Goal: Information Seeking & Learning: Learn about a topic

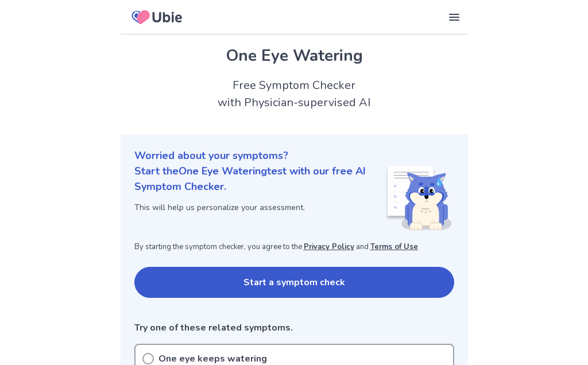
scroll to position [102, 0]
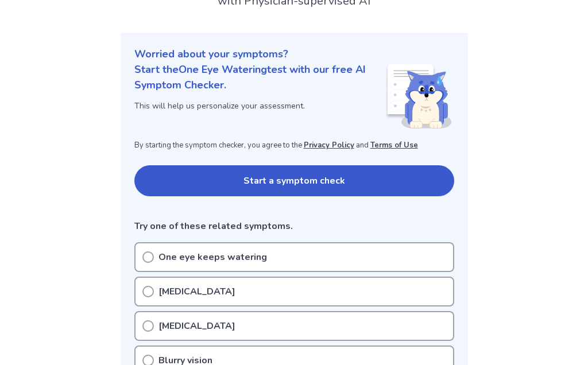
click at [149, 257] on icon at bounding box center [147, 256] width 11 height 11
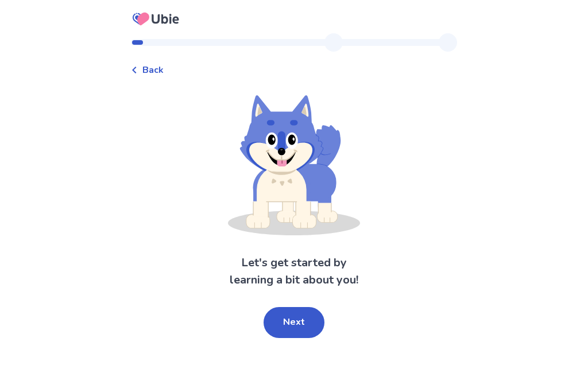
click at [158, 66] on span "Back" at bounding box center [152, 70] width 21 height 14
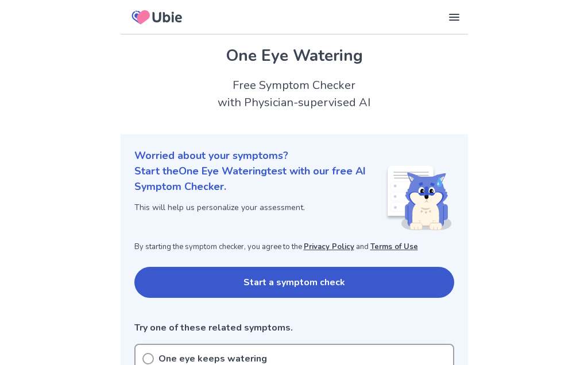
scroll to position [102, 0]
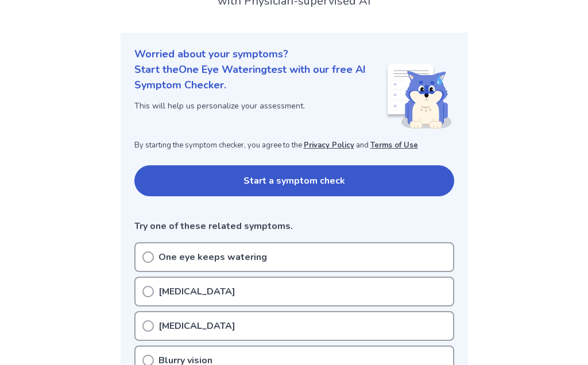
click at [153, 258] on circle at bounding box center [148, 257] width 10 height 10
